Goal: Download file/media

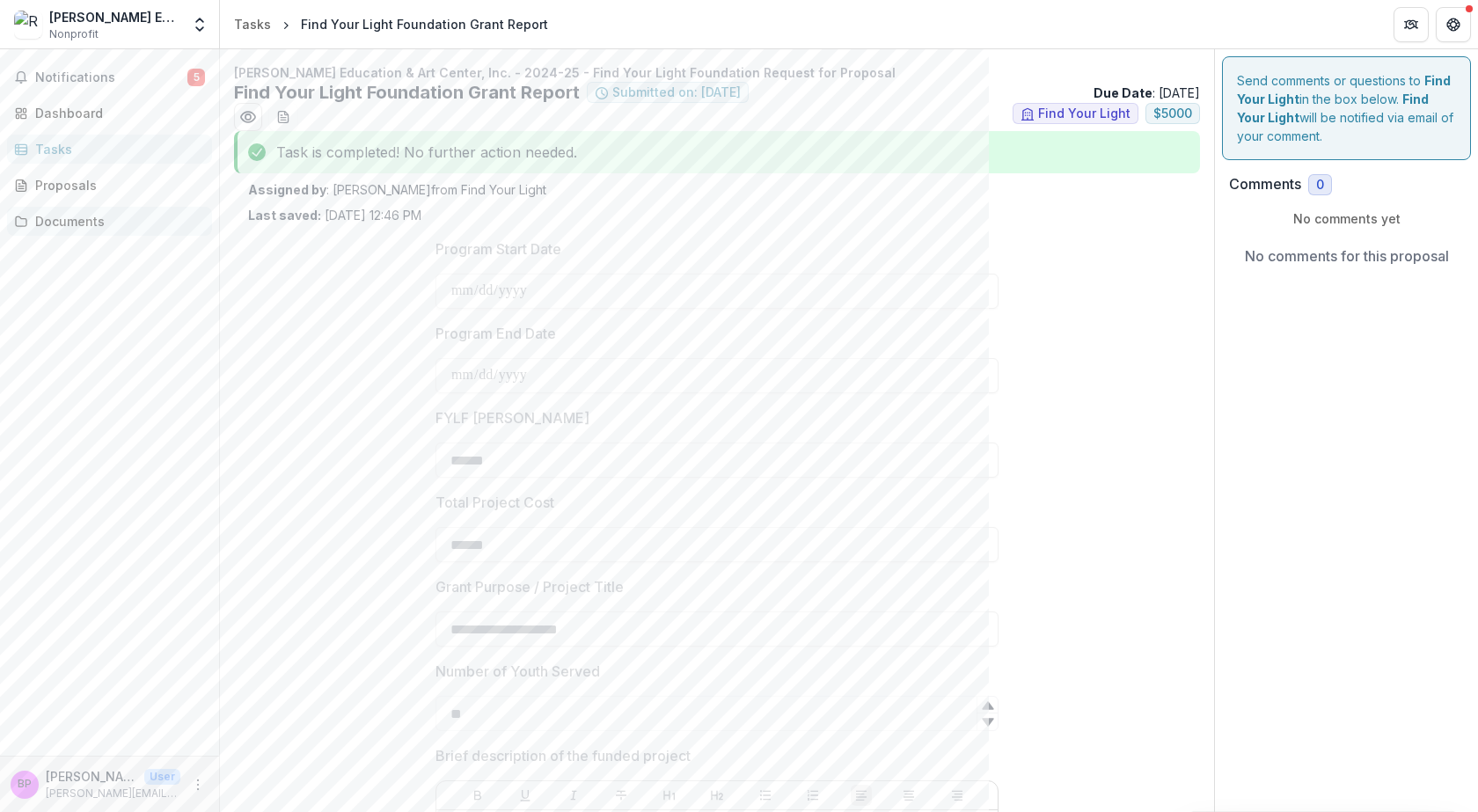
click at [69, 221] on div "Documents" at bounding box center [117, 220] width 163 height 18
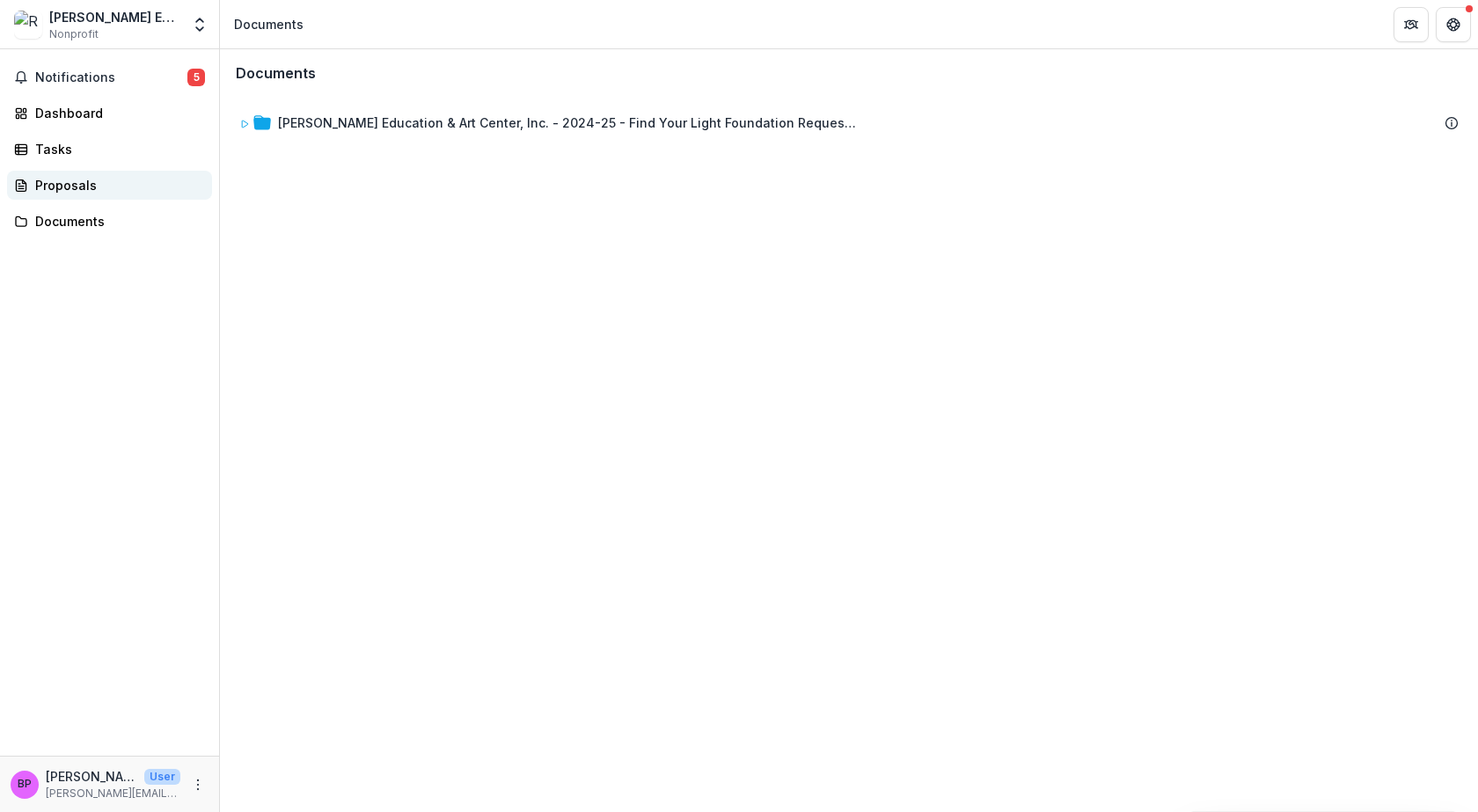
click at [89, 188] on div "Proposals" at bounding box center [117, 184] width 163 height 18
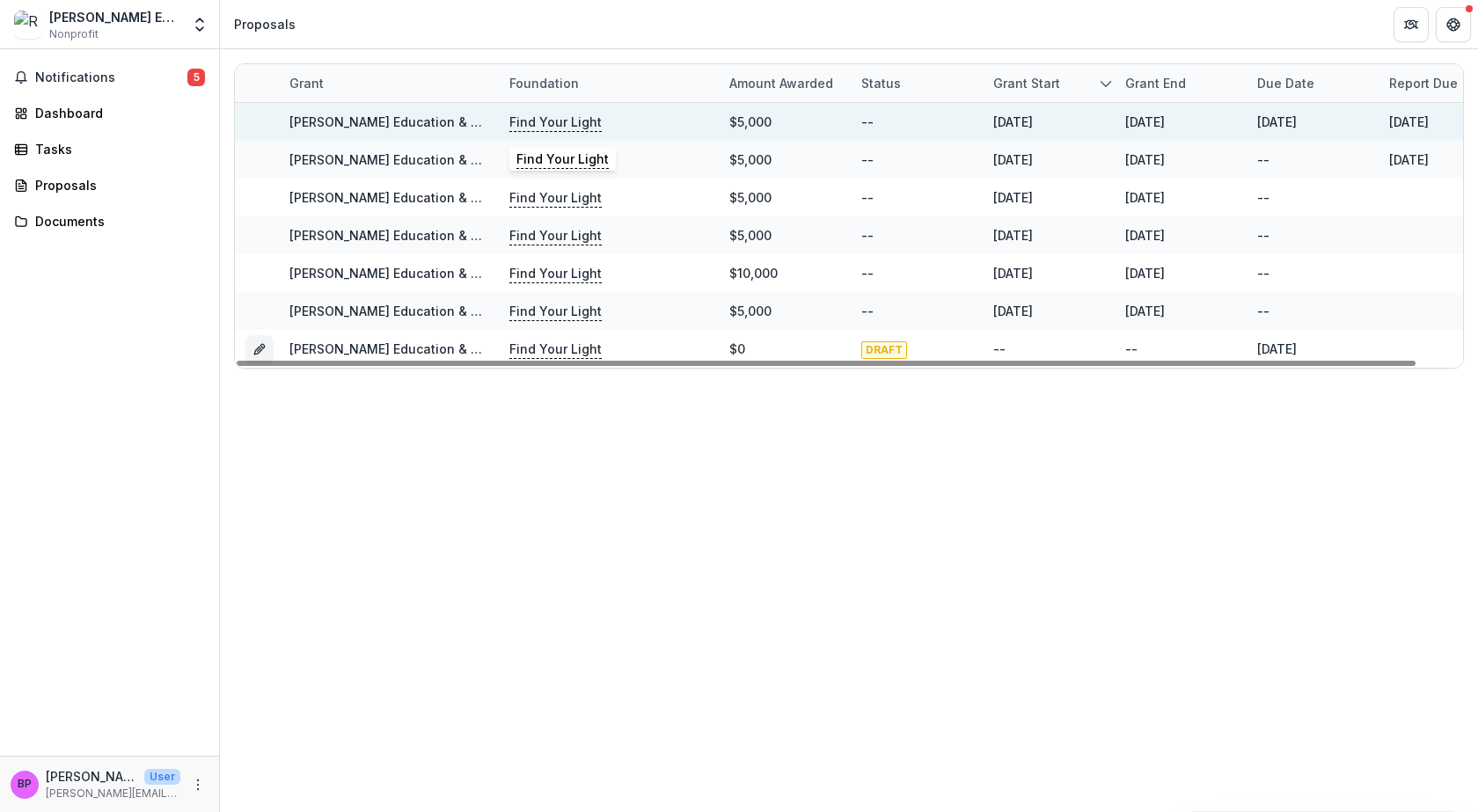
click at [558, 124] on p "Find Your Light" at bounding box center [555, 122] width 92 height 19
click at [304, 121] on link "[PERSON_NAME] Education & Art Center, Inc. - 2024-25 - Find Your Light Foundati…" at bounding box center [614, 122] width 650 height 15
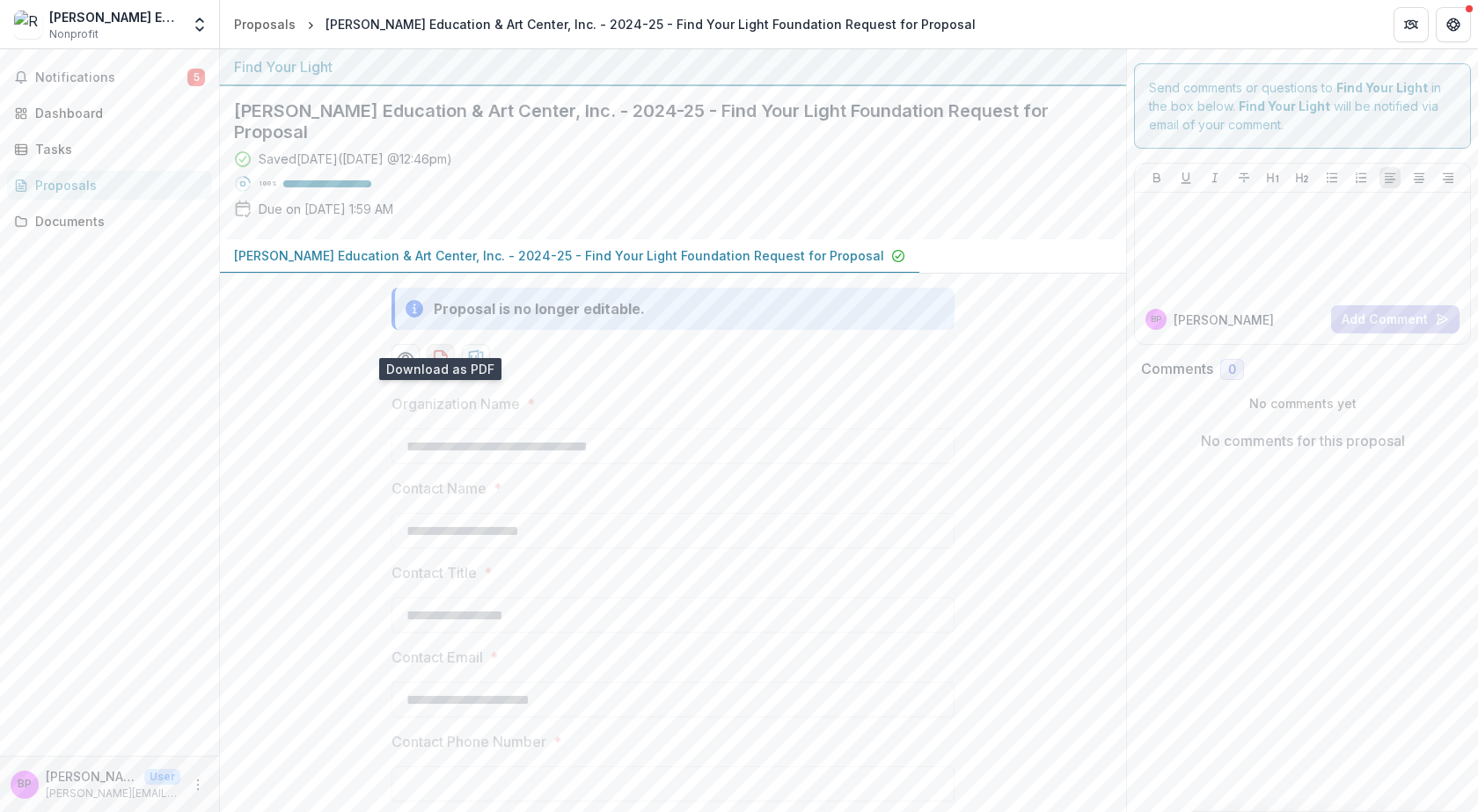
click at [433, 349] on icon "download-proposal" at bounding box center [440, 358] width 18 height 18
